Goal: Find specific page/section: Find specific page/section

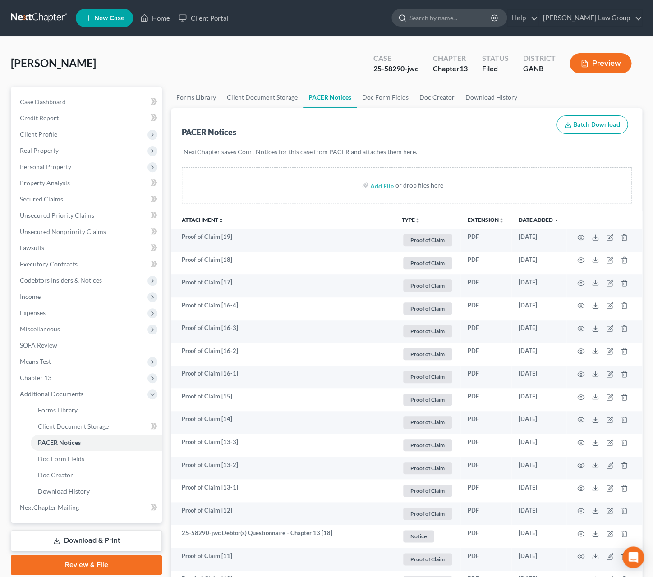
click at [456, 21] on input "search" at bounding box center [450, 17] width 82 height 17
type input "[PERSON_NAME]"
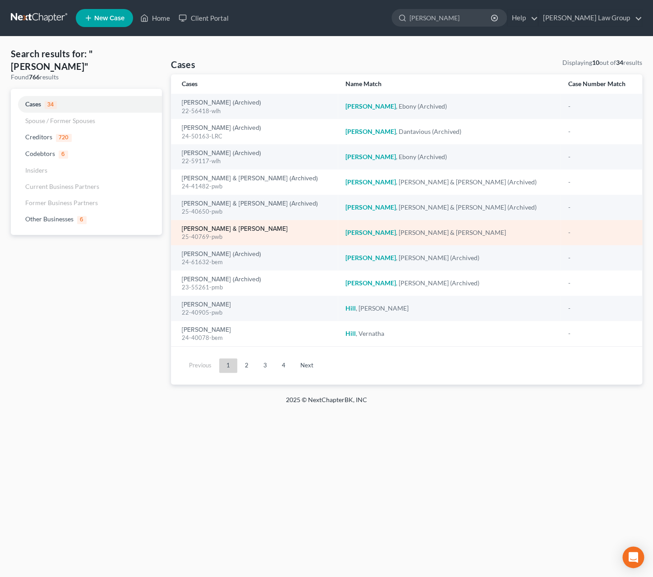
click at [242, 232] on link "[PERSON_NAME] & [PERSON_NAME]" at bounding box center [235, 229] width 106 height 6
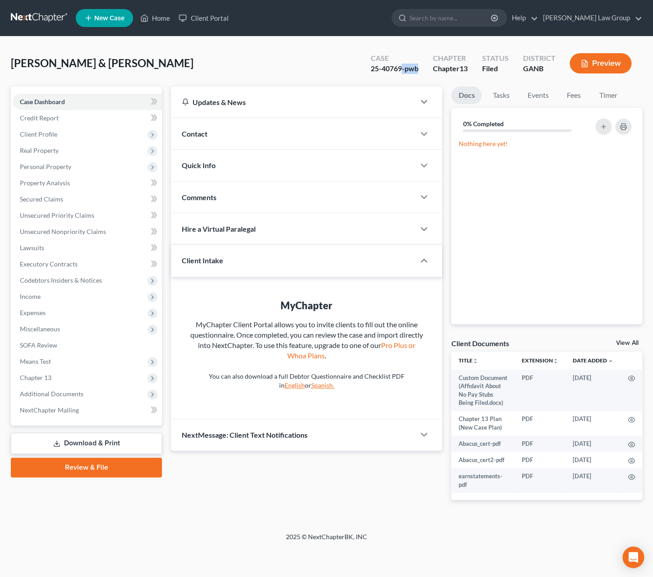
drag, startPoint x: 401, startPoint y: 69, endPoint x: 362, endPoint y: 74, distance: 39.7
click at [362, 74] on div "Case 25-40769-pwb Chapter Chapter 13 Status Filed District GANB Preview" at bounding box center [500, 63] width 283 height 32
copy div "-pwb"
click at [394, 73] on div "25-40769-pwb" at bounding box center [394, 69] width 48 height 10
drag, startPoint x: 402, startPoint y: 70, endPoint x: 358, endPoint y: 68, distance: 43.8
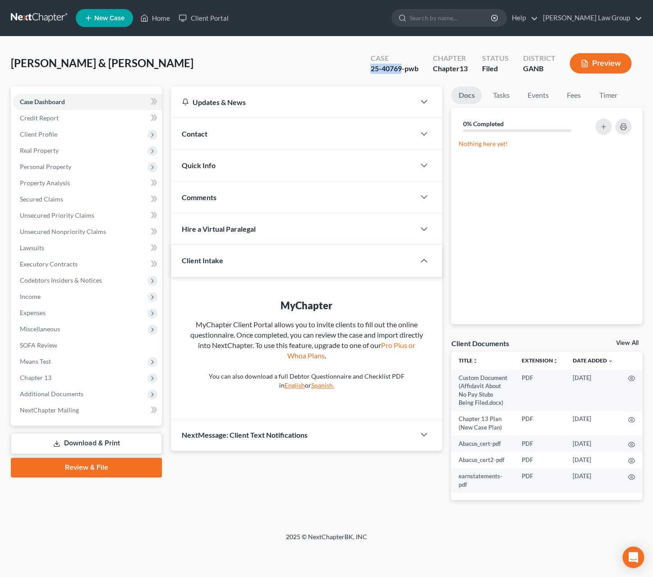
click at [358, 68] on div "[PERSON_NAME] & [PERSON_NAME] Upgraded Case 25-40769-pwb Chapter Chapter 13 Sta…" at bounding box center [326, 66] width 631 height 39
copy div "25-40769"
click at [93, 396] on span "Additional Documents" at bounding box center [87, 394] width 149 height 16
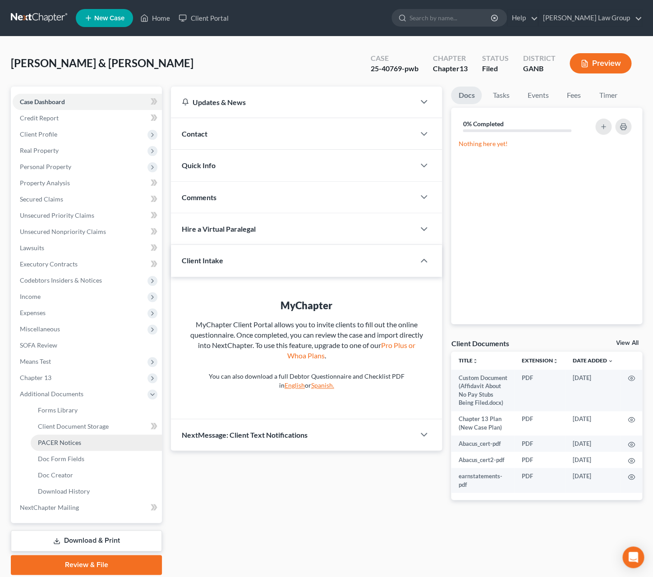
click at [97, 440] on link "PACER Notices" at bounding box center [96, 443] width 131 height 16
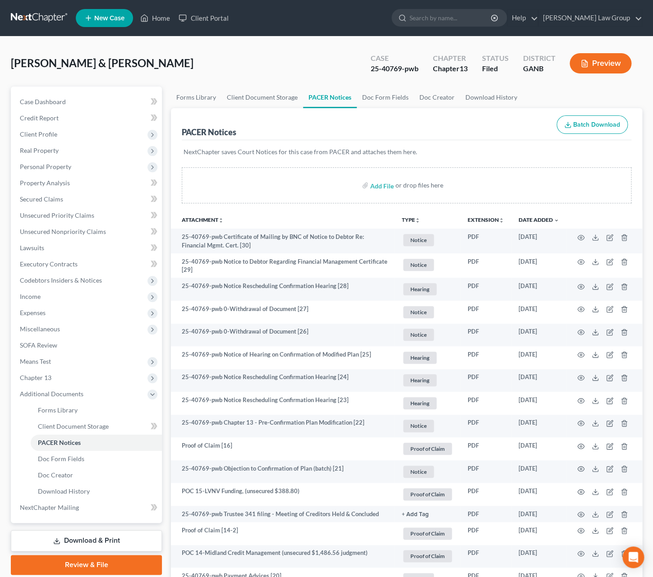
click at [410, 219] on button "TYPE unfold_more" at bounding box center [411, 220] width 18 height 6
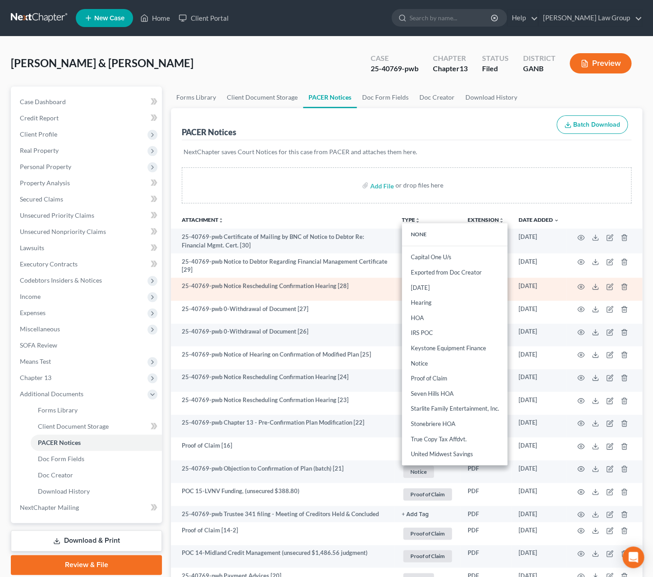
click at [361, 291] on td "25-40769-pwb Notice Rescheduling Confirmation Hearing [28]" at bounding box center [283, 289] width 224 height 23
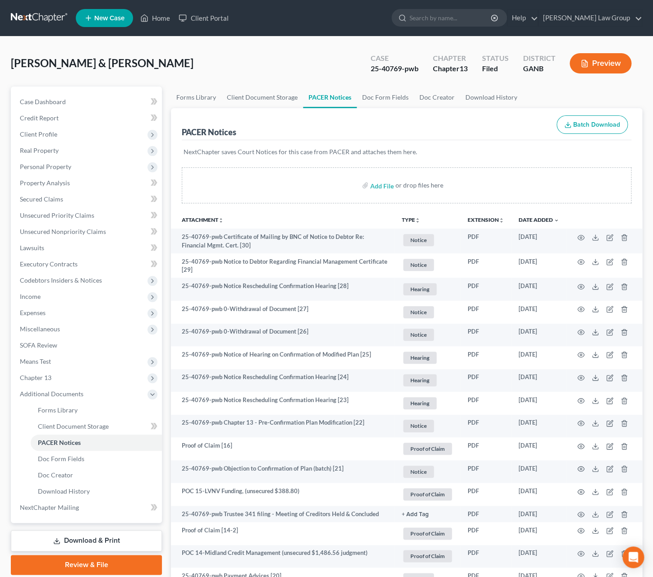
click at [412, 223] on button "TYPE unfold_more" at bounding box center [411, 220] width 18 height 6
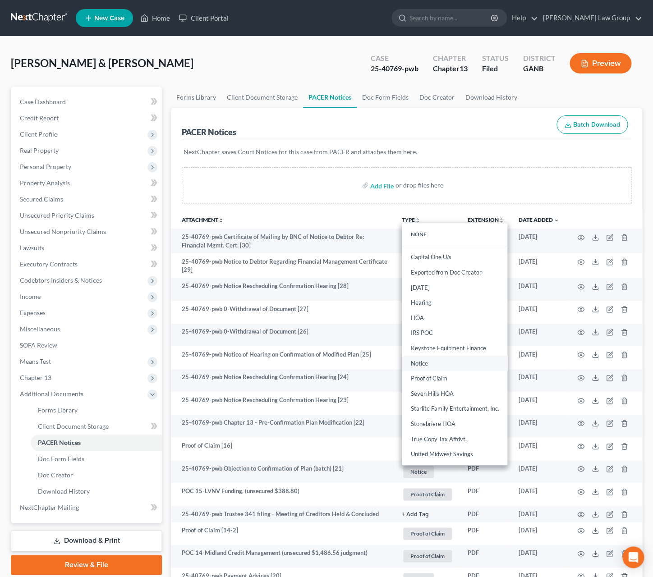
click at [444, 366] on link "Notice" at bounding box center [454, 363] width 105 height 15
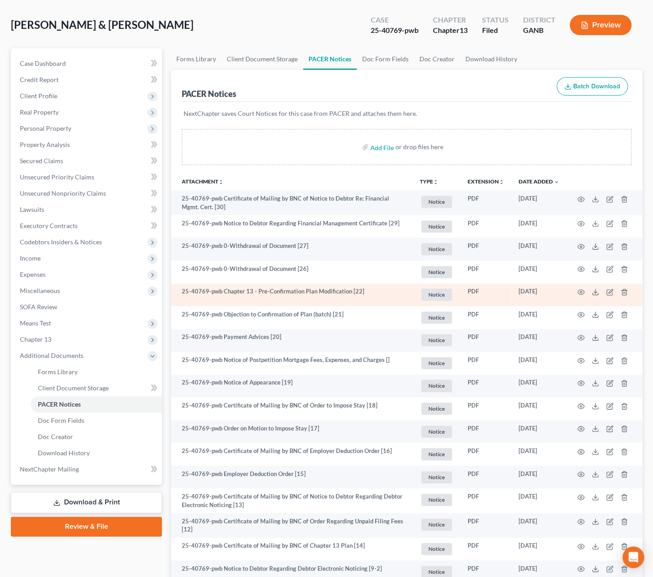
scroll to position [45, 0]
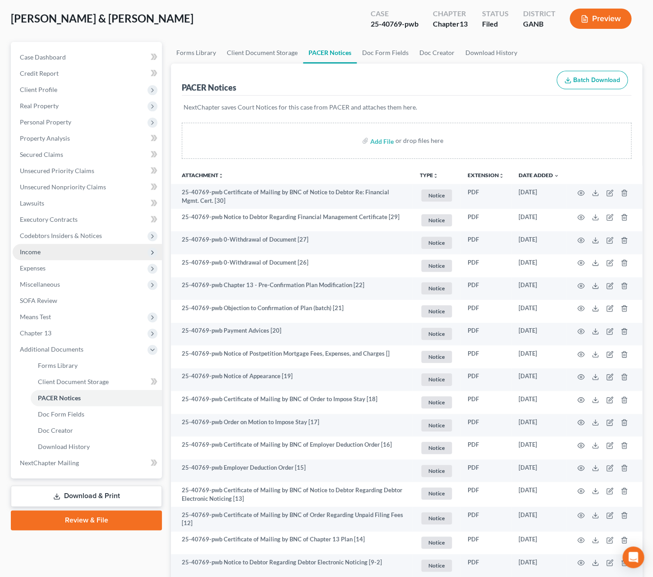
click at [46, 254] on span "Income" at bounding box center [87, 252] width 149 height 16
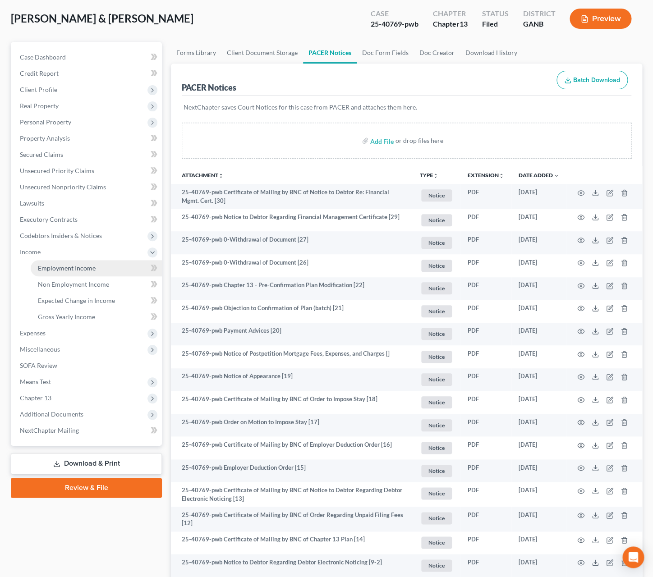
click at [58, 267] on span "Employment Income" at bounding box center [67, 268] width 58 height 8
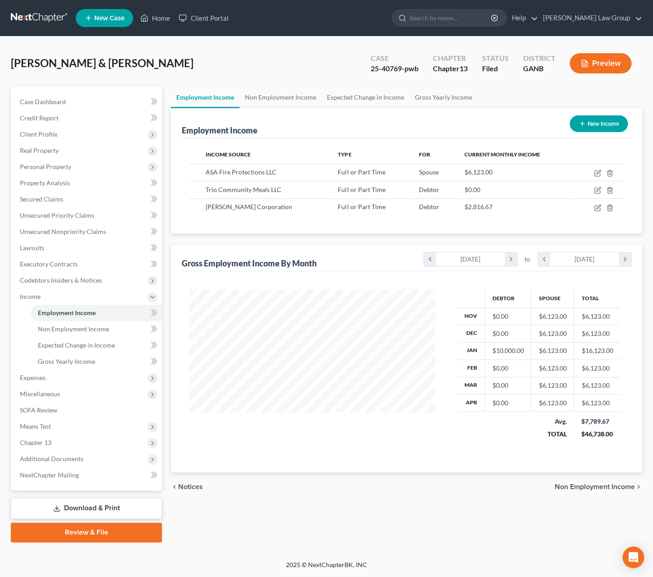
scroll to position [163, 264]
click at [596, 211] on icon "button" at bounding box center [596, 207] width 5 height 5
select select "0"
select select "10"
select select "3"
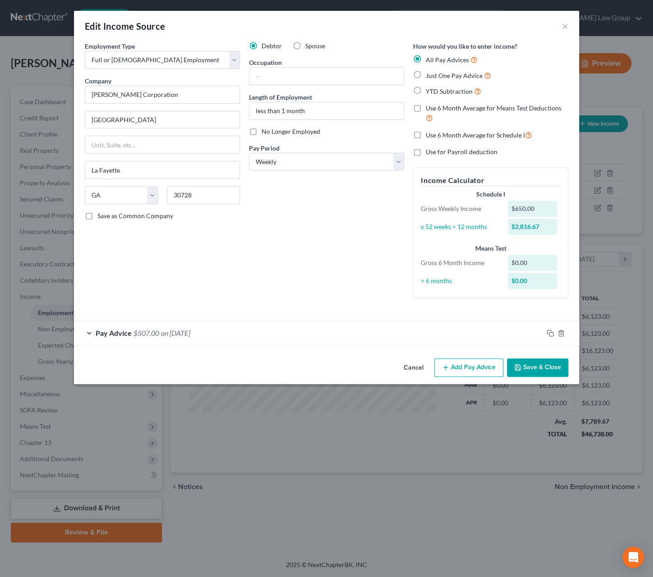
click at [416, 368] on button "Cancel" at bounding box center [413, 368] width 34 height 18
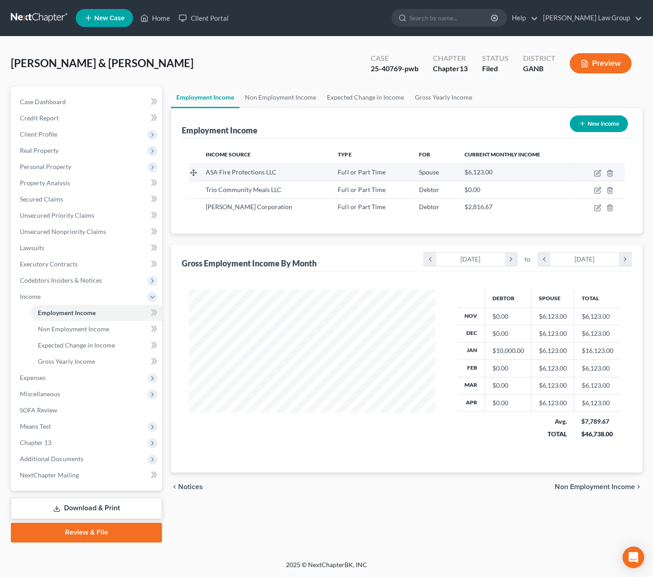
click at [593, 173] on td at bounding box center [599, 172] width 49 height 17
click at [595, 173] on icon "button" at bounding box center [596, 173] width 5 height 5
select select "0"
select select "10"
select select "3"
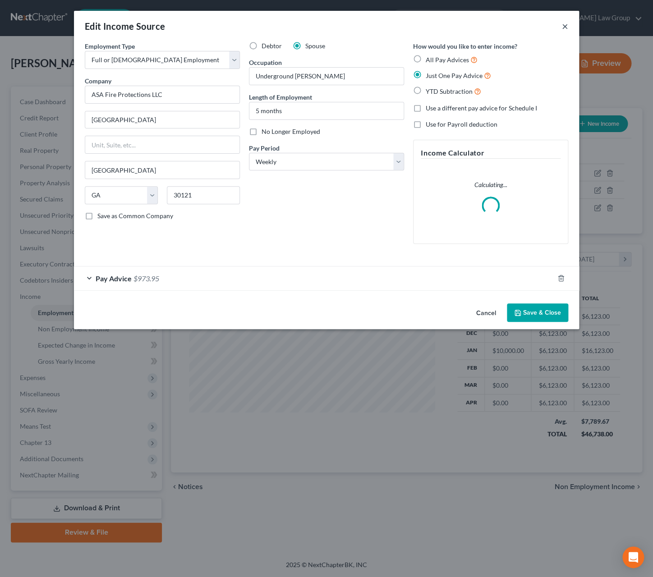
click at [564, 31] on button "×" at bounding box center [565, 26] width 6 height 11
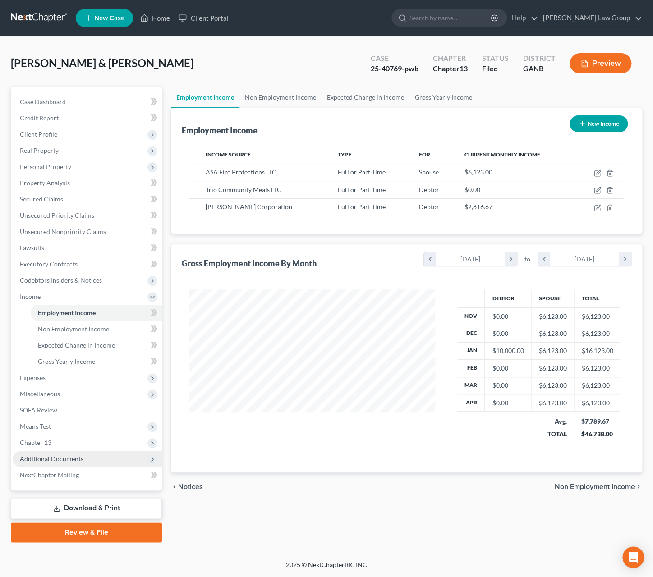
click at [72, 462] on span "Additional Documents" at bounding box center [52, 459] width 64 height 8
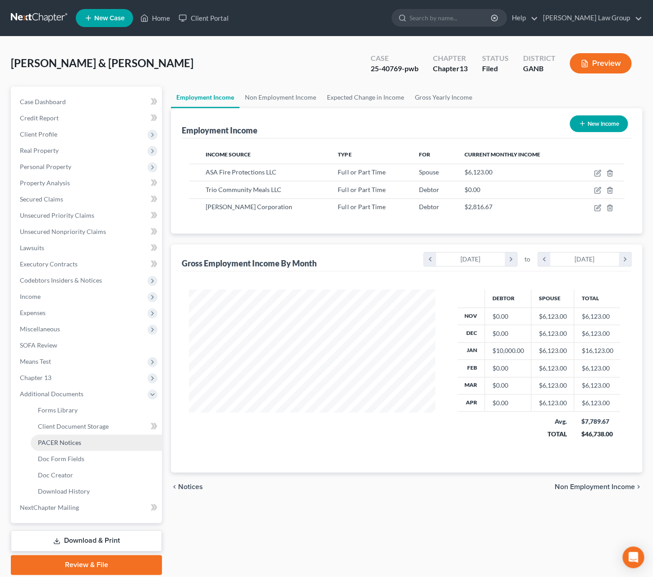
click at [81, 446] on link "PACER Notices" at bounding box center [96, 443] width 131 height 16
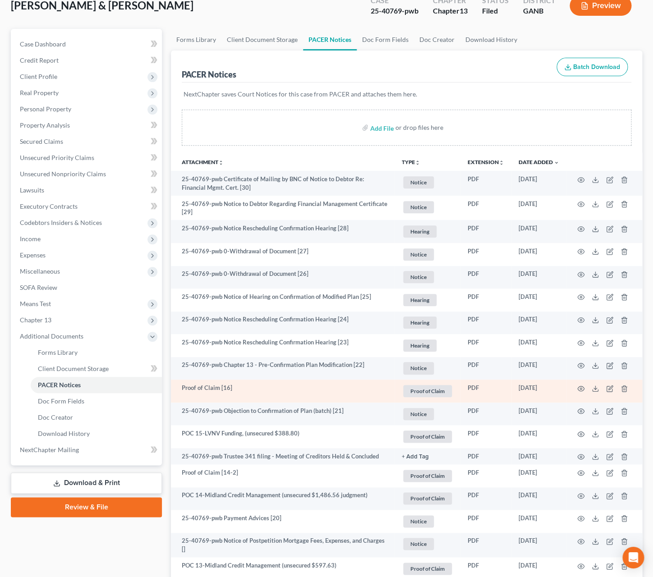
scroll to position [67, 0]
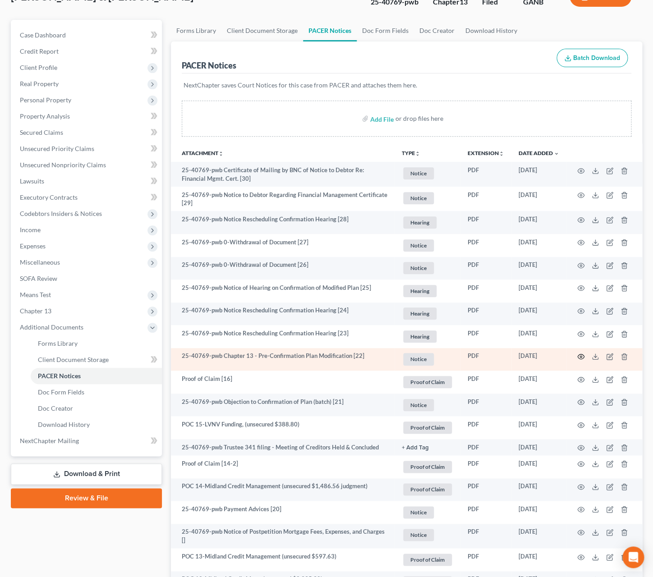
click at [580, 360] on icon "button" at bounding box center [580, 356] width 7 height 7
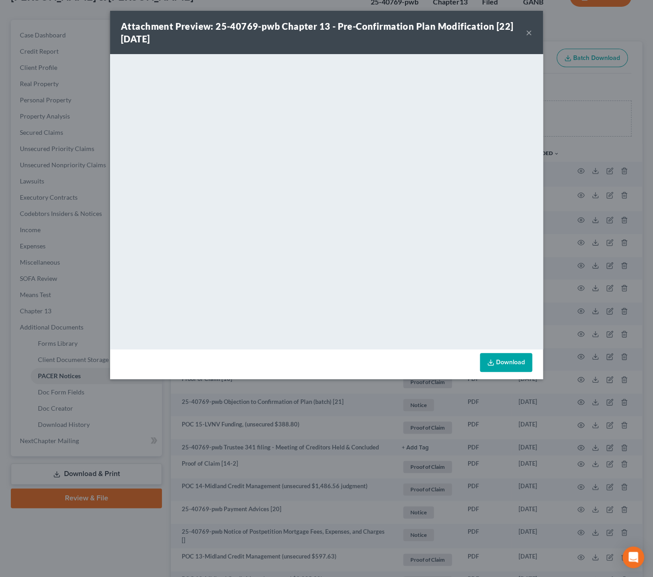
click at [527, 35] on button "×" at bounding box center [529, 32] width 6 height 11
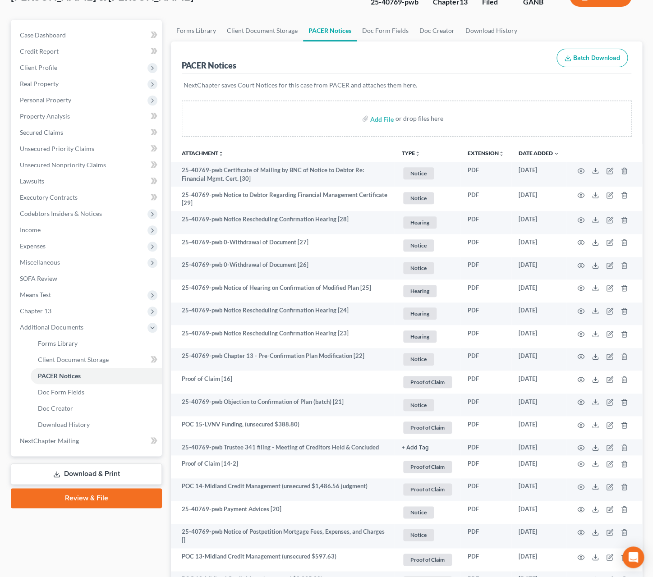
scroll to position [0, 0]
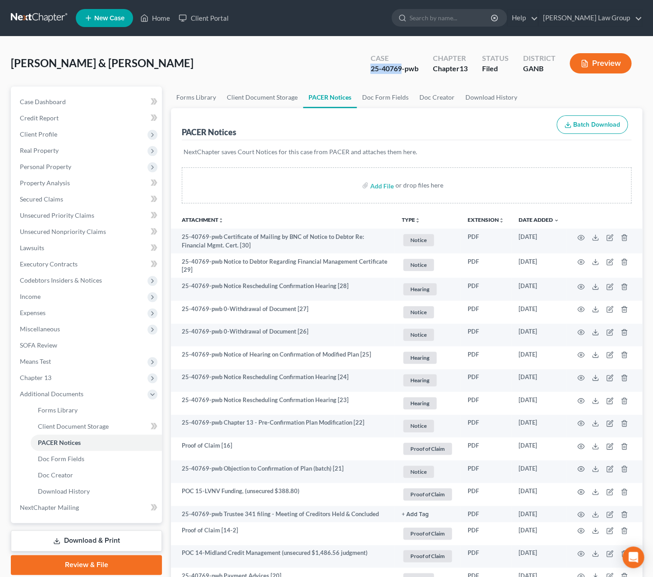
drag, startPoint x: 400, startPoint y: 69, endPoint x: 351, endPoint y: 69, distance: 49.1
click at [351, 69] on div "[PERSON_NAME] & [PERSON_NAME] Upgraded Case 25-40769-pwb Chapter Chapter 13 Sta…" at bounding box center [326, 66] width 631 height 39
copy div "25-40769"
